Goal: Task Accomplishment & Management: Complete application form

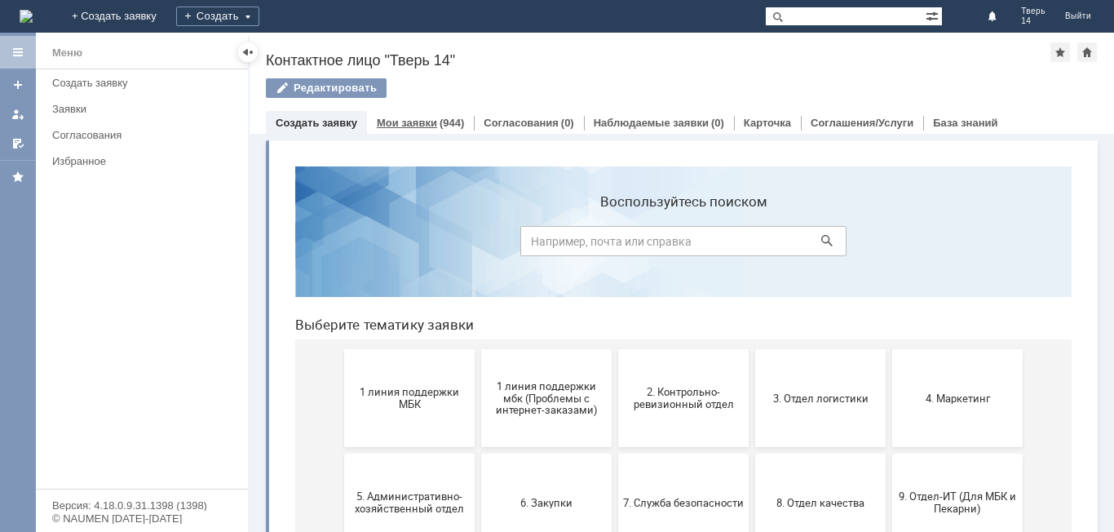
click at [379, 113] on div "Мои заявки (944)" at bounding box center [420, 123] width 107 height 24
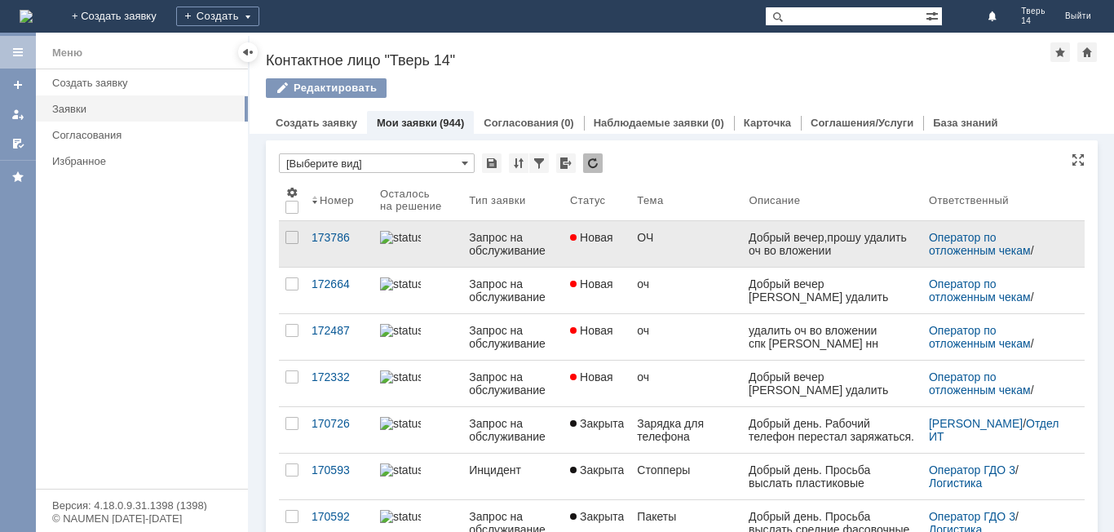
click at [544, 244] on div "Запрос на обслуживание" at bounding box center [513, 244] width 88 height 26
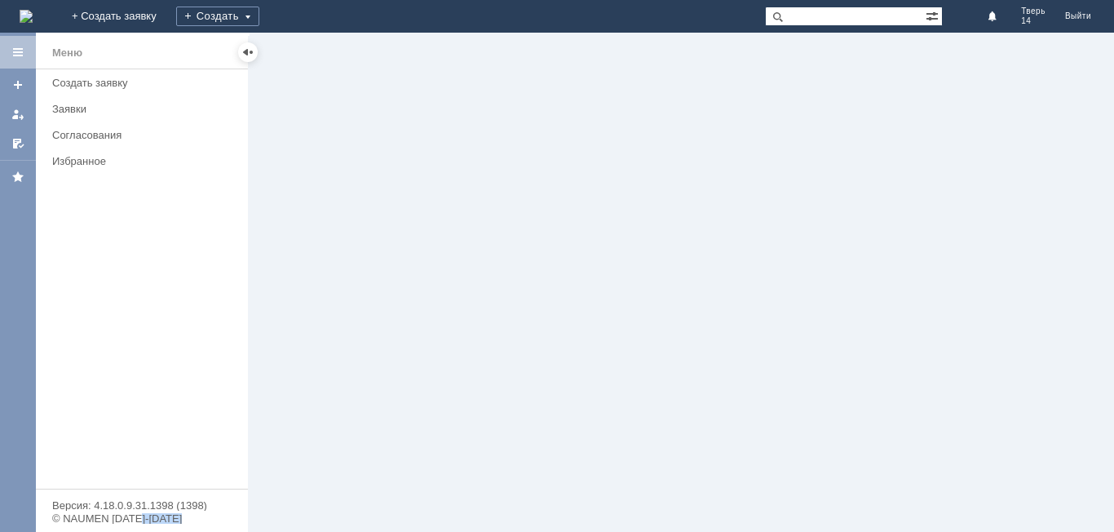
click at [544, 244] on div at bounding box center [682, 282] width 865 height 499
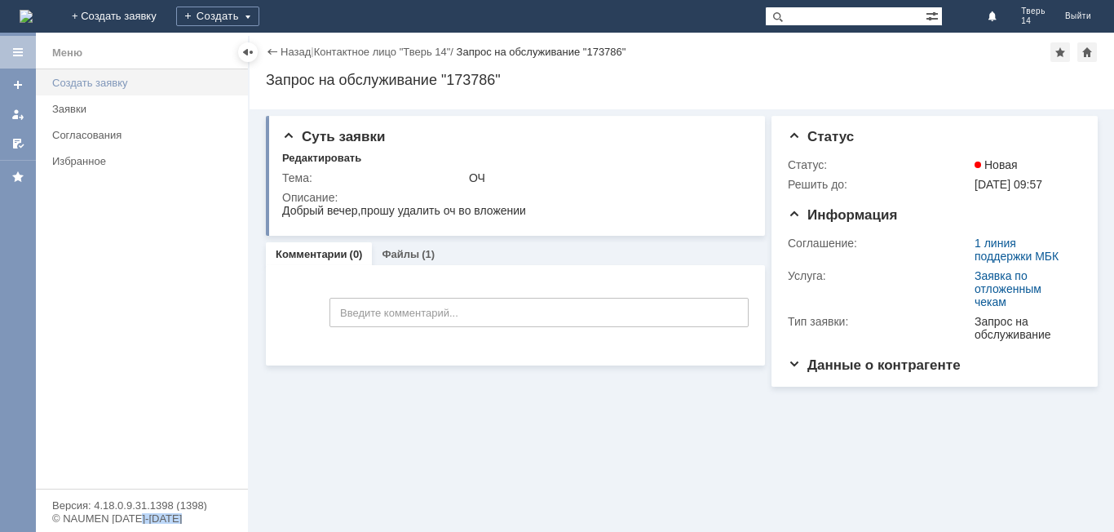
click at [118, 83] on div "Создать заявку" at bounding box center [145, 83] width 186 height 12
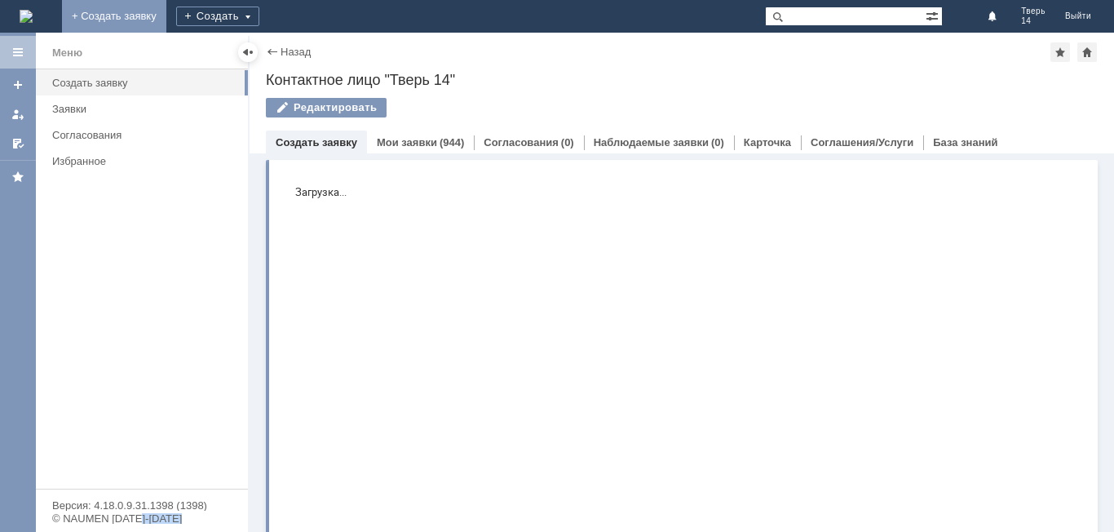
click at [166, 11] on link "+ Создать заявку" at bounding box center [114, 16] width 104 height 33
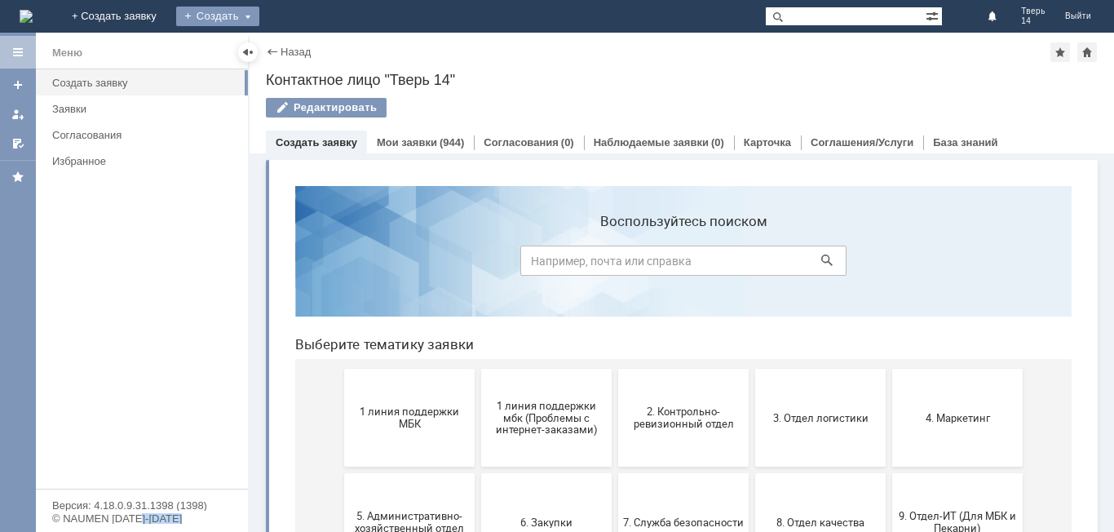
click at [259, 16] on div "Создать" at bounding box center [217, 17] width 83 height 20
click at [303, 51] on link "Заявка" at bounding box center [241, 49] width 124 height 20
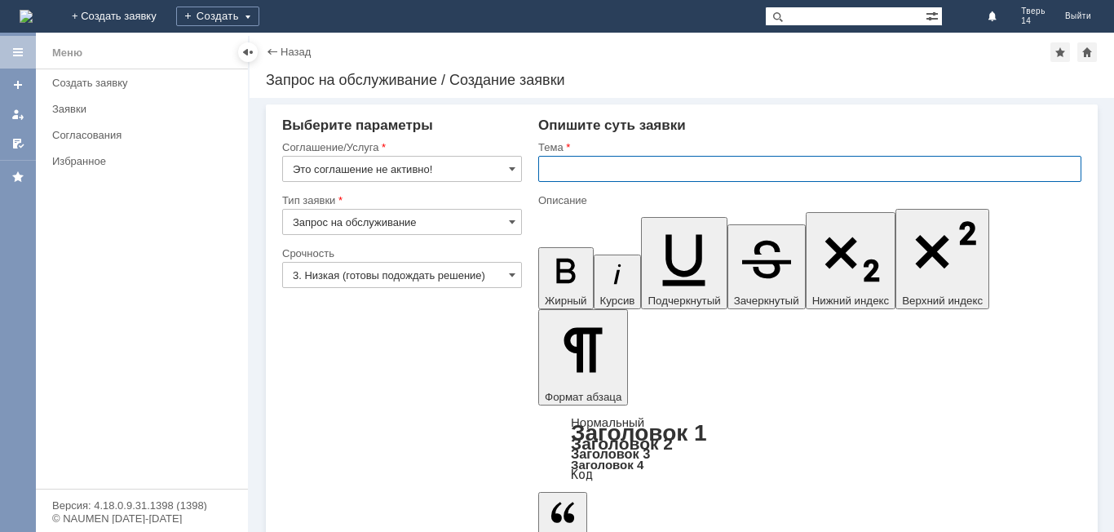
click at [569, 170] on input "text" at bounding box center [809, 169] width 543 height 26
type input "ОЧ"
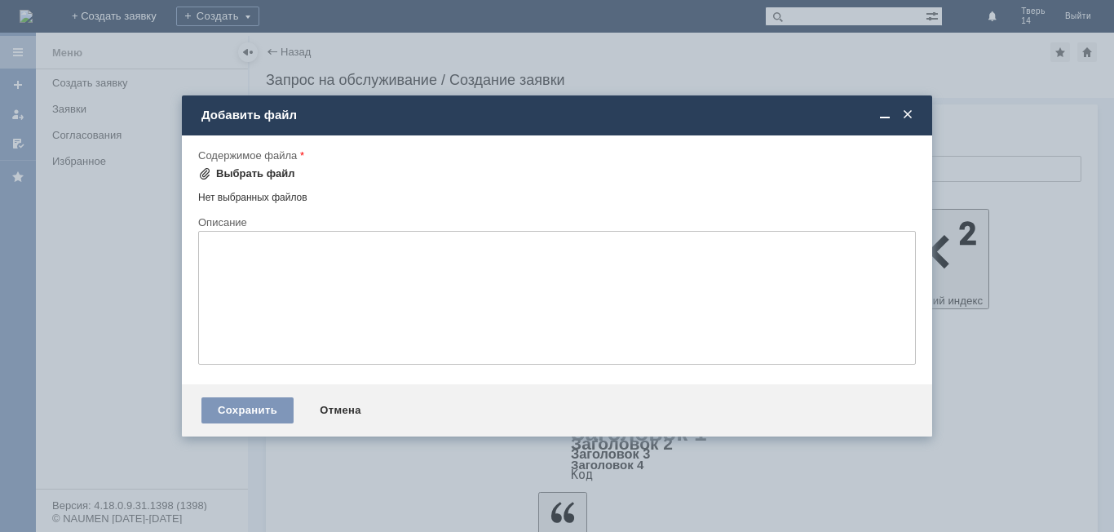
click at [245, 169] on div "Выбрать файл" at bounding box center [255, 173] width 79 height 13
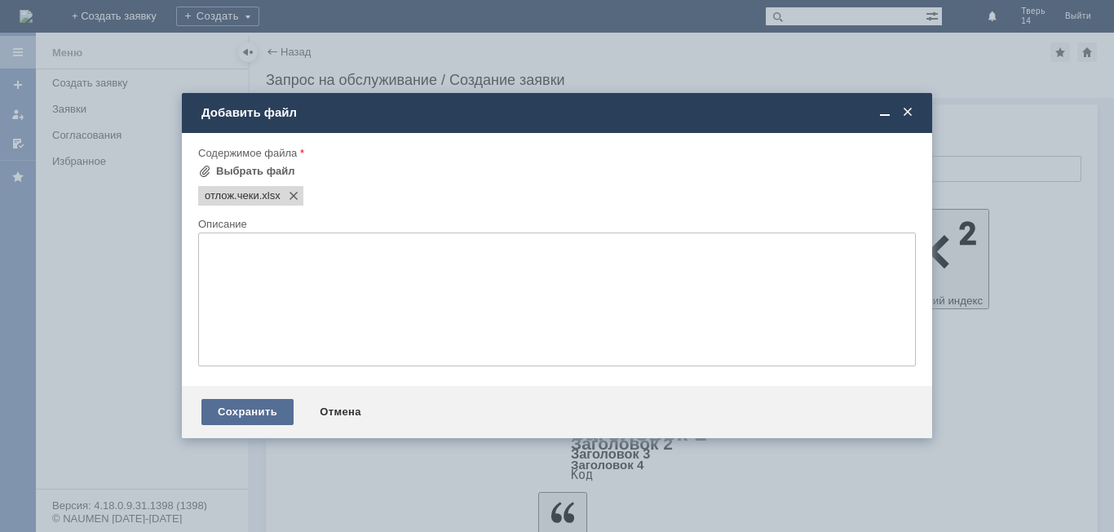
click at [250, 413] on div "Сохранить" at bounding box center [247, 412] width 92 height 26
